Goal: Task Accomplishment & Management: Manage account settings

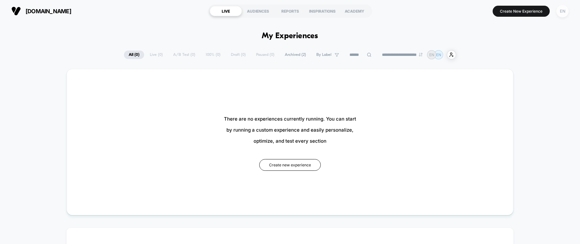
click at [560, 14] on div "EN" at bounding box center [562, 11] width 12 height 12
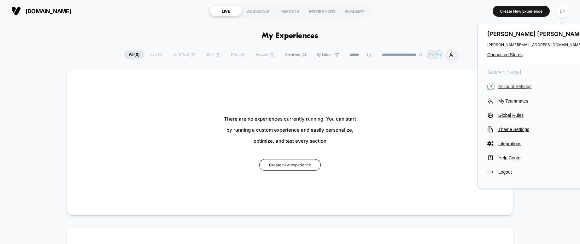
click at [510, 88] on span "Account Settings" at bounding box center [542, 86] width 89 height 5
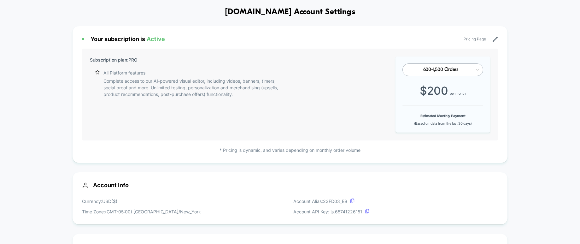
scroll to position [35, 0]
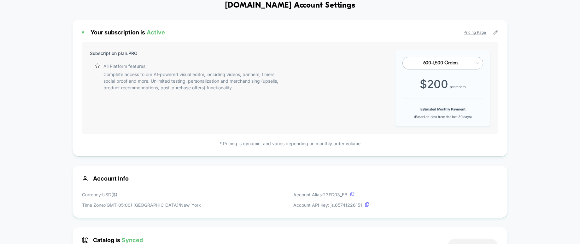
click at [459, 64] on div at bounding box center [441, 63] width 62 height 4
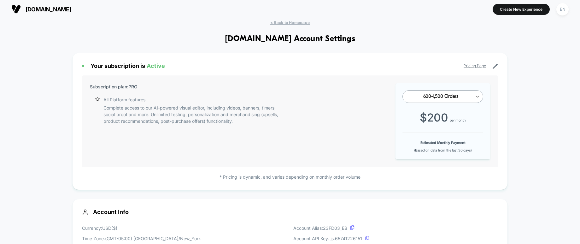
scroll to position [0, 0]
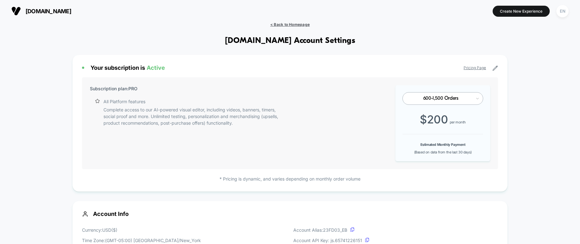
click at [278, 22] on span "< Back to Homepage" at bounding box center [289, 24] width 39 height 5
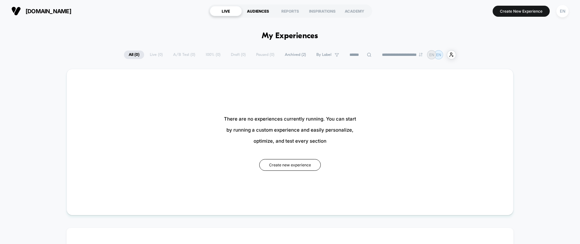
click at [262, 9] on div "AUDIENCES" at bounding box center [258, 11] width 32 height 10
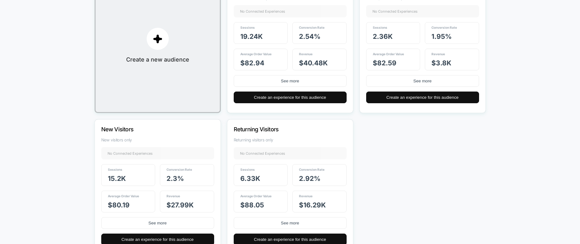
scroll to position [111, 0]
